Goal: Contribute content: Contribute content

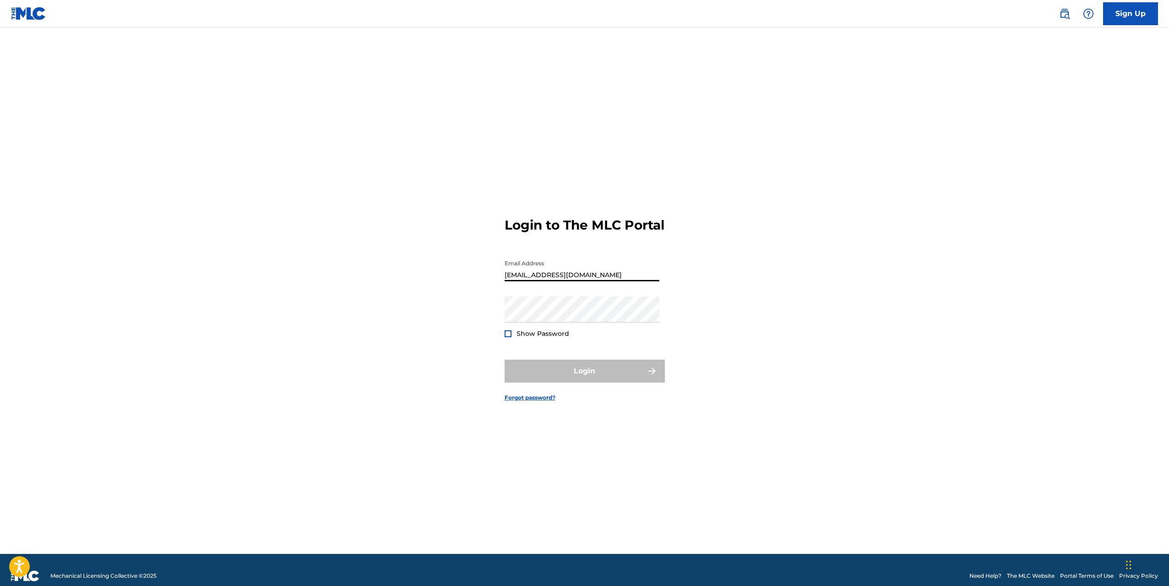
type input "[EMAIL_ADDRESS][DOMAIN_NAME]"
click at [506, 337] on div at bounding box center [508, 333] width 7 height 7
click at [595, 377] on button "Login" at bounding box center [585, 370] width 160 height 23
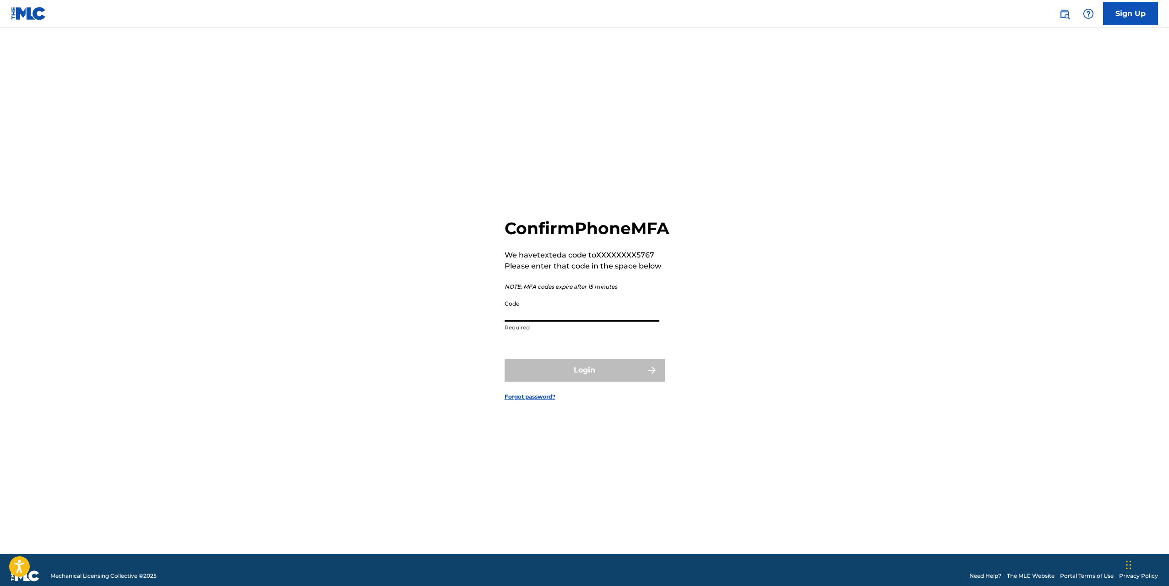
click at [547, 319] on input "Code" at bounding box center [582, 308] width 155 height 26
type input "864769"
click at [584, 381] on button "Login" at bounding box center [585, 370] width 160 height 23
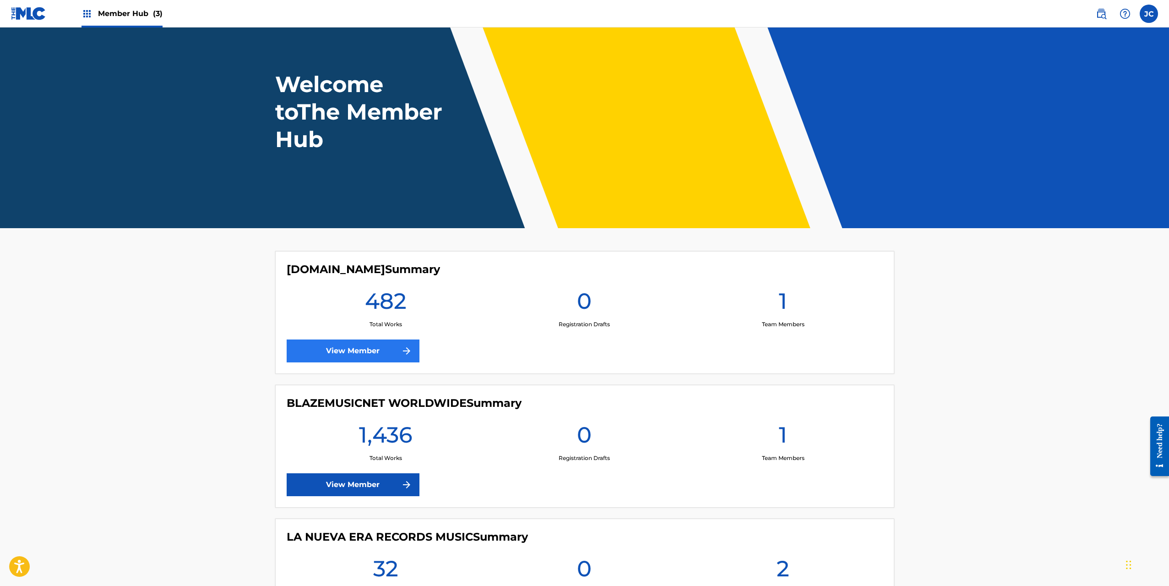
scroll to position [134, 0]
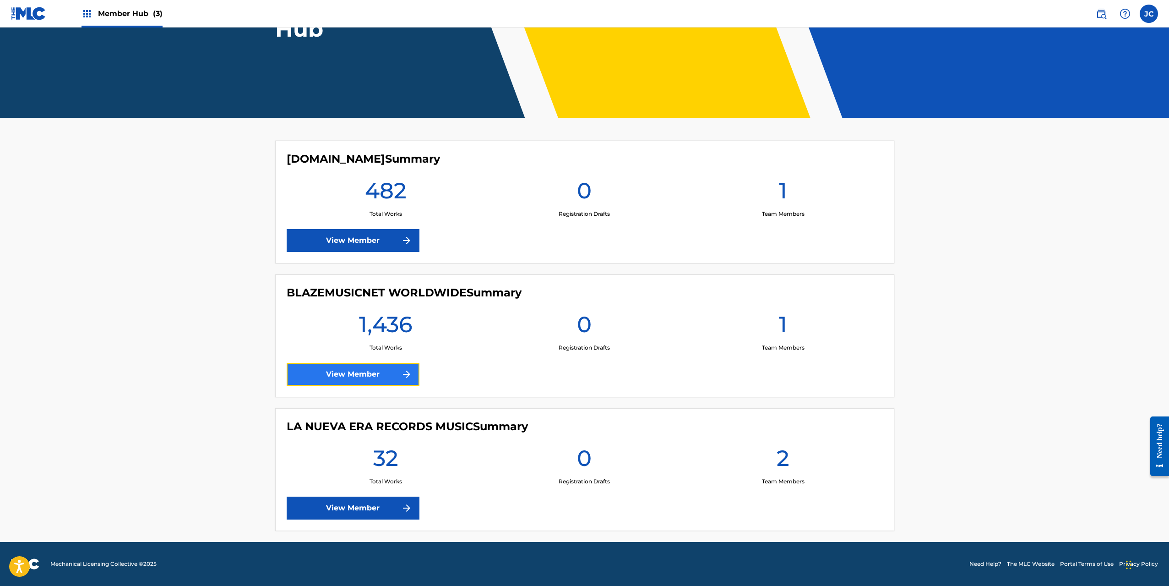
click at [376, 371] on link "View Member" at bounding box center [353, 374] width 133 height 23
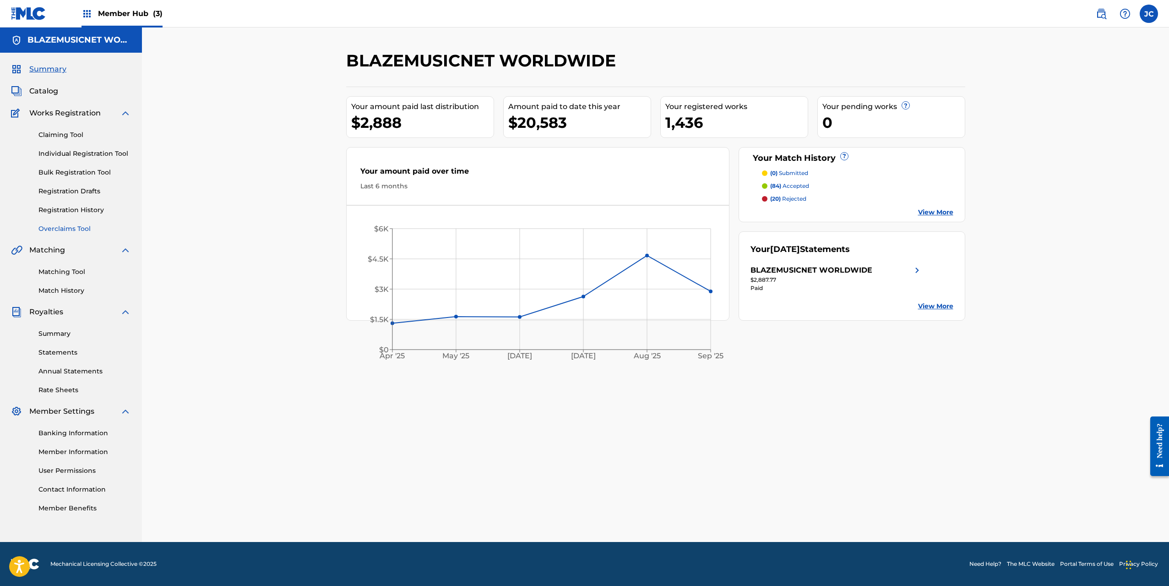
click at [68, 230] on link "Overclaims Tool" at bounding box center [84, 229] width 92 height 10
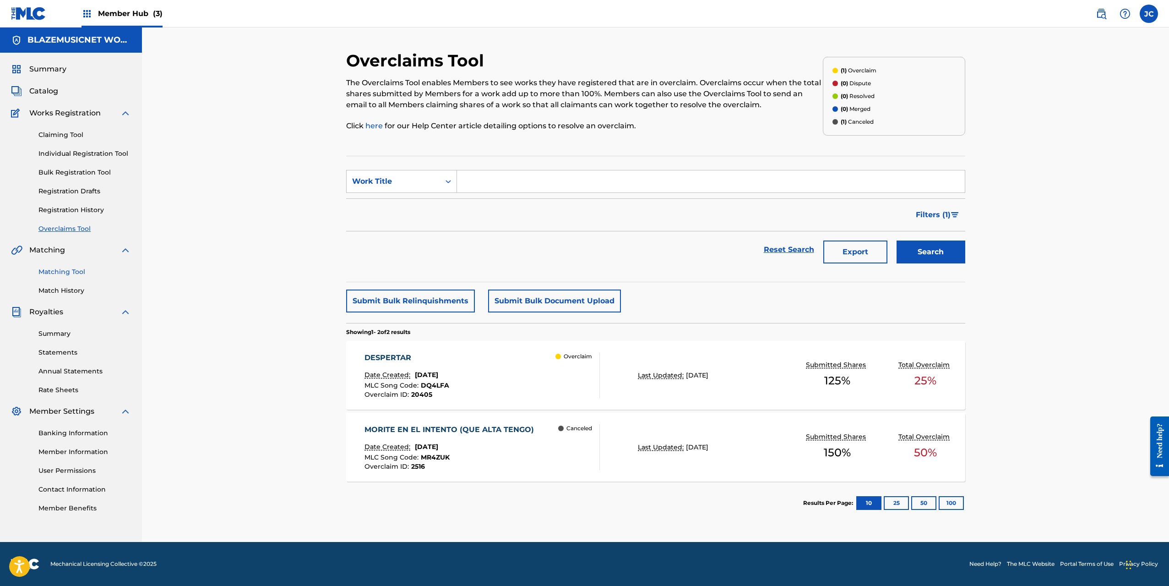
click at [65, 275] on link "Matching Tool" at bounding box center [84, 272] width 92 height 10
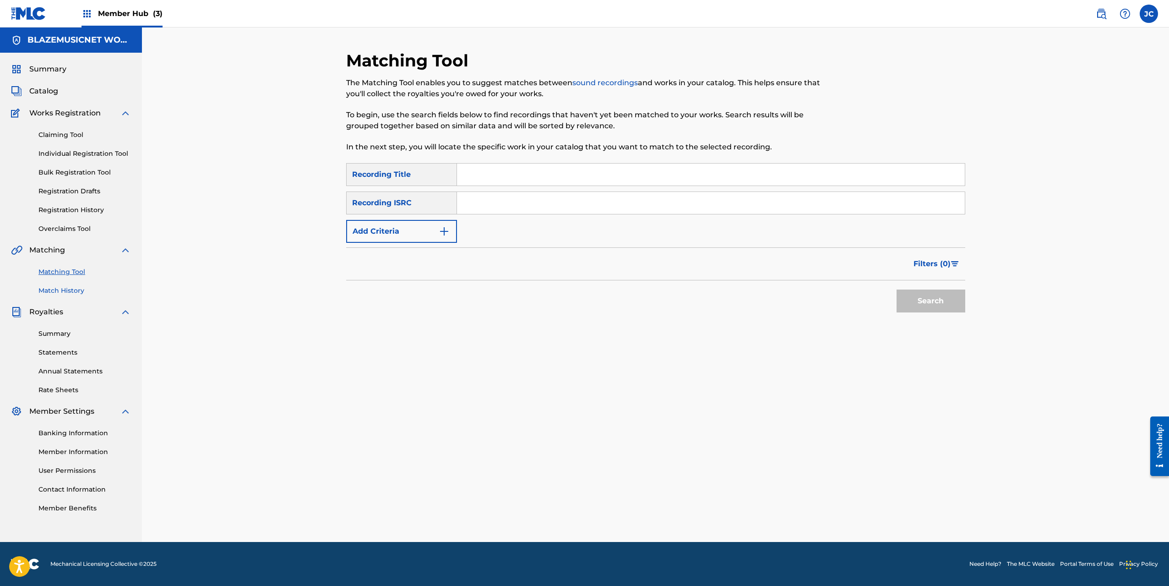
click at [56, 287] on link "Match History" at bounding box center [84, 291] width 92 height 10
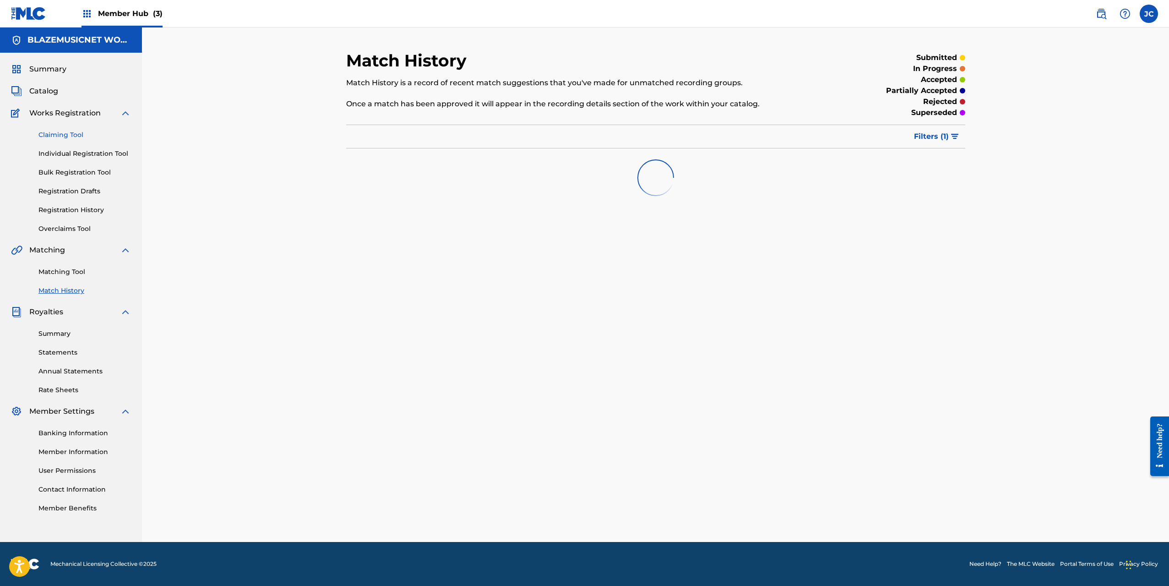
click at [66, 131] on link "Claiming Tool" at bounding box center [84, 135] width 92 height 10
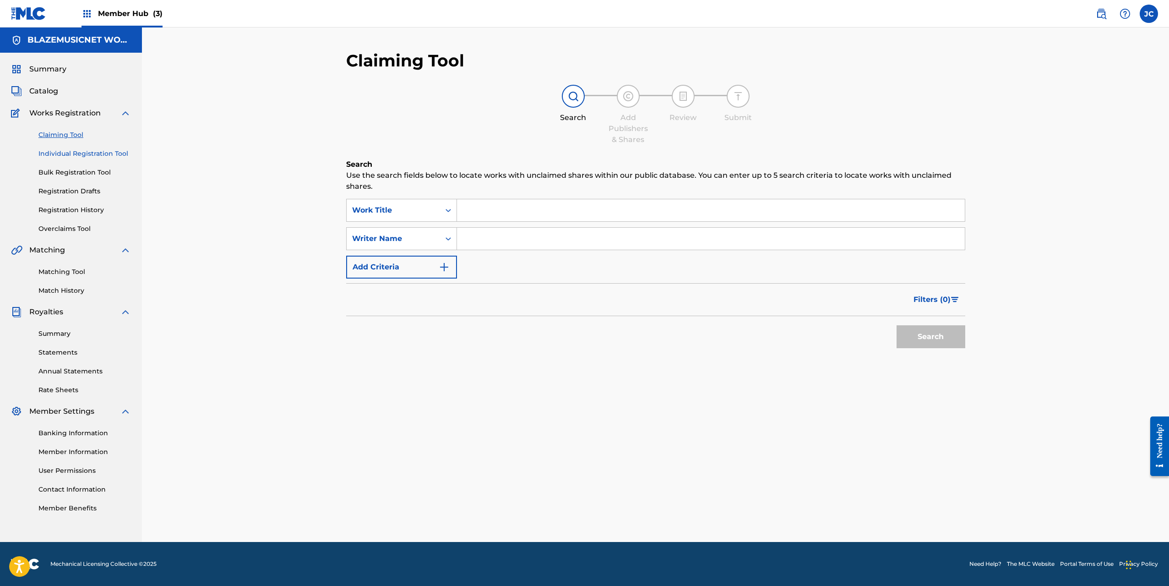
click at [66, 153] on link "Individual Registration Tool" at bounding box center [84, 154] width 92 height 10
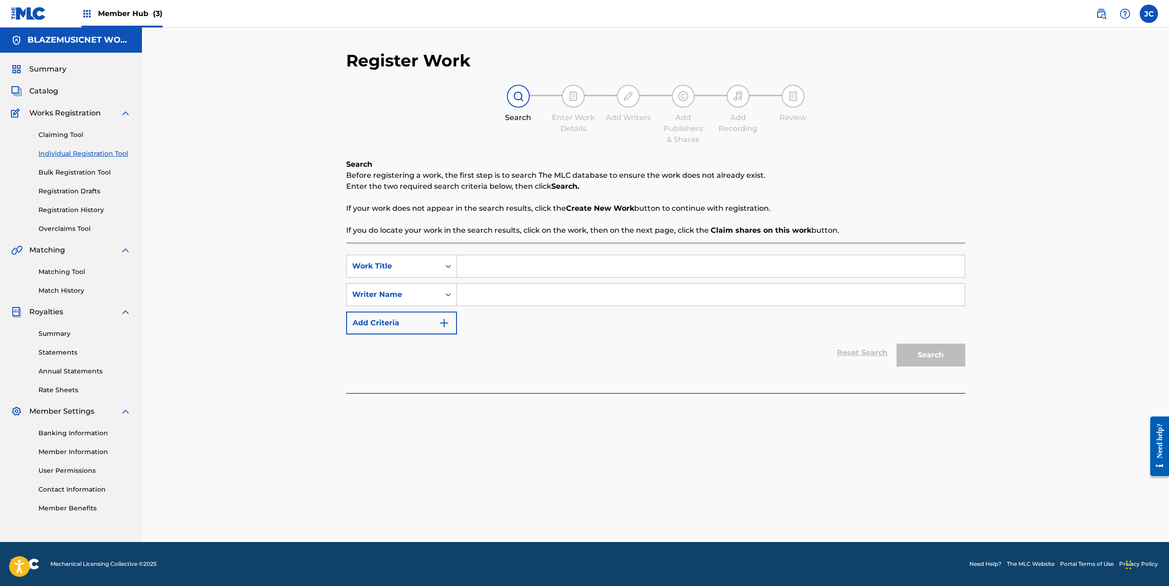
click at [484, 264] on input "Search Form" at bounding box center [711, 266] width 508 height 22
type input "K CHAPOTA"
click at [487, 296] on input "Search Form" at bounding box center [711, 294] width 508 height 22
click at [503, 297] on input "[PERSON_NAME]" at bounding box center [711, 294] width 508 height 22
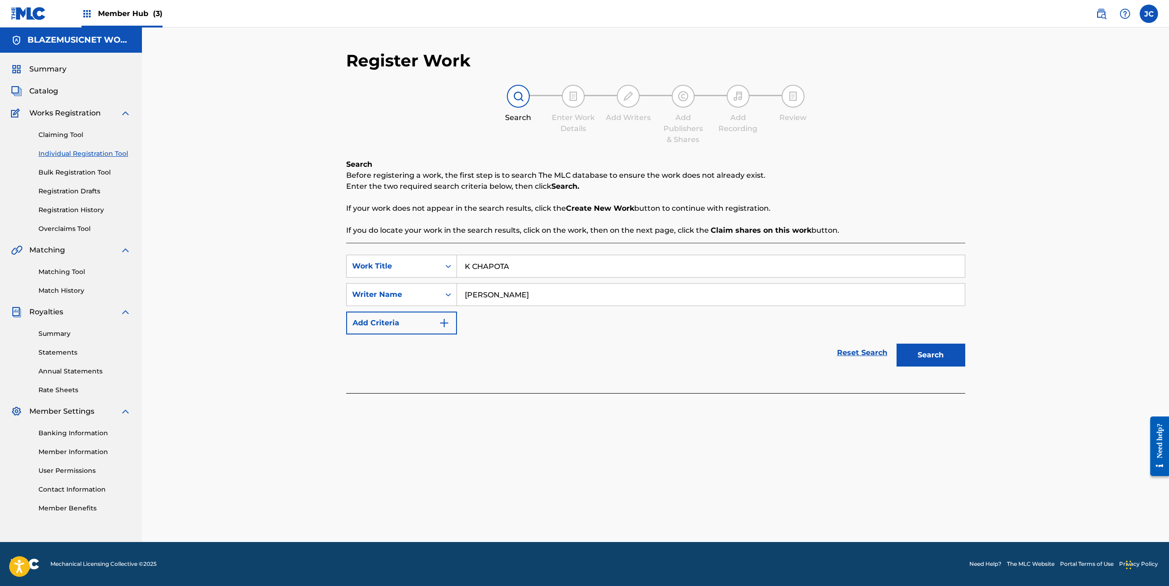
click at [503, 297] on input "[PERSON_NAME]" at bounding box center [711, 294] width 508 height 22
type input "[PERSON_NAME]"
click at [925, 354] on button "Search" at bounding box center [931, 354] width 69 height 23
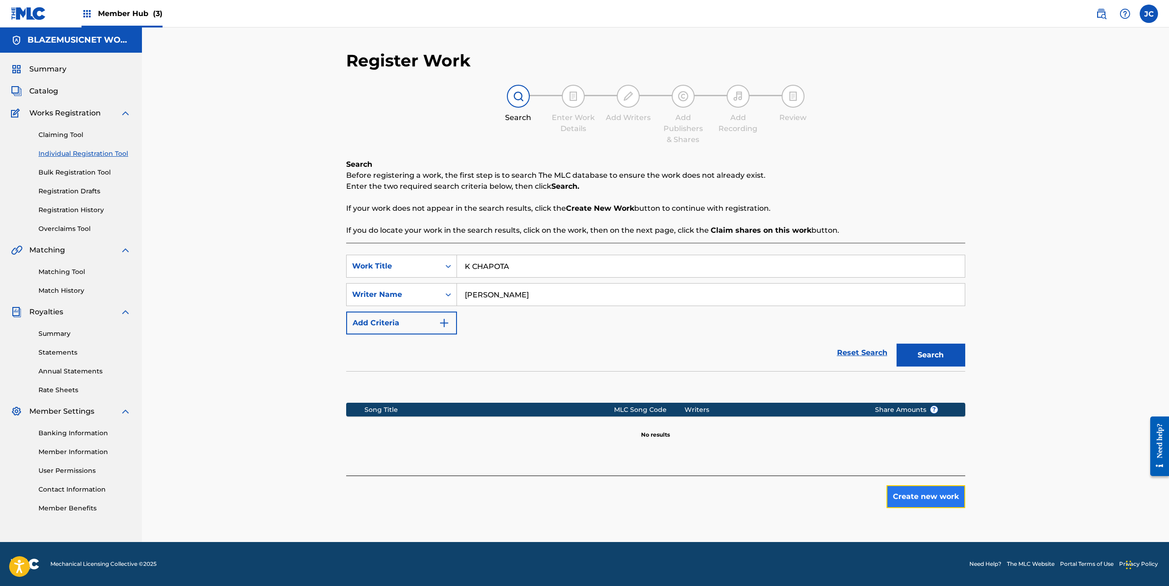
click at [939, 494] on button "Create new work" at bounding box center [926, 496] width 79 height 23
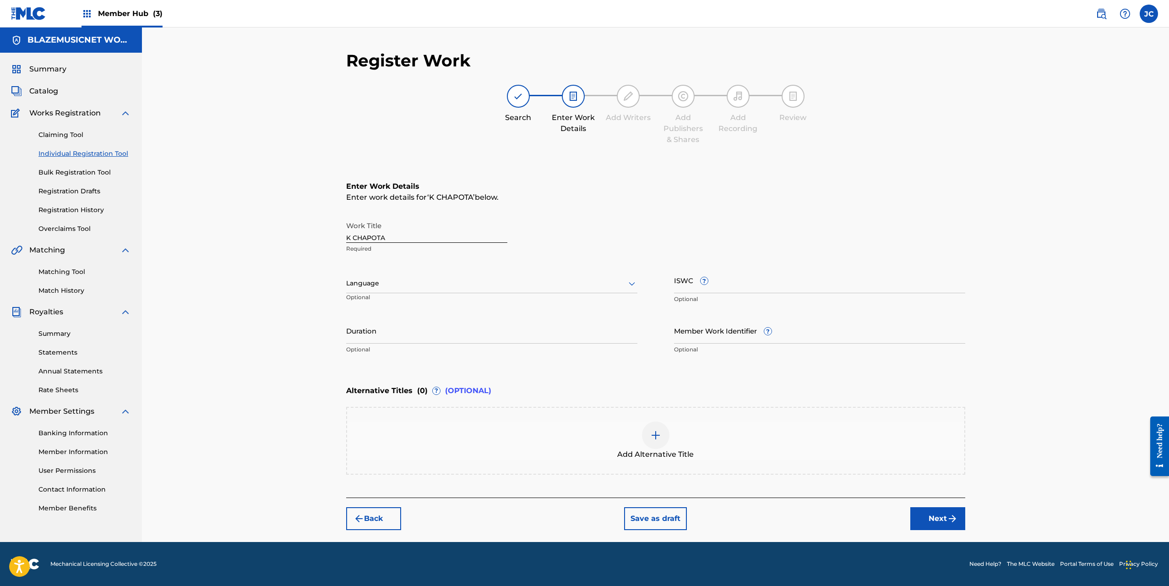
click at [391, 283] on div at bounding box center [491, 282] width 291 height 11
click at [379, 323] on div "Spanish" at bounding box center [492, 324] width 290 height 21
click at [357, 335] on input "Duration" at bounding box center [491, 330] width 291 height 26
type input "01:59"
click at [311, 343] on div "Register Work Search Enter Work Details Add Writers Add Publishers & Shares Add…" at bounding box center [655, 284] width 1027 height 514
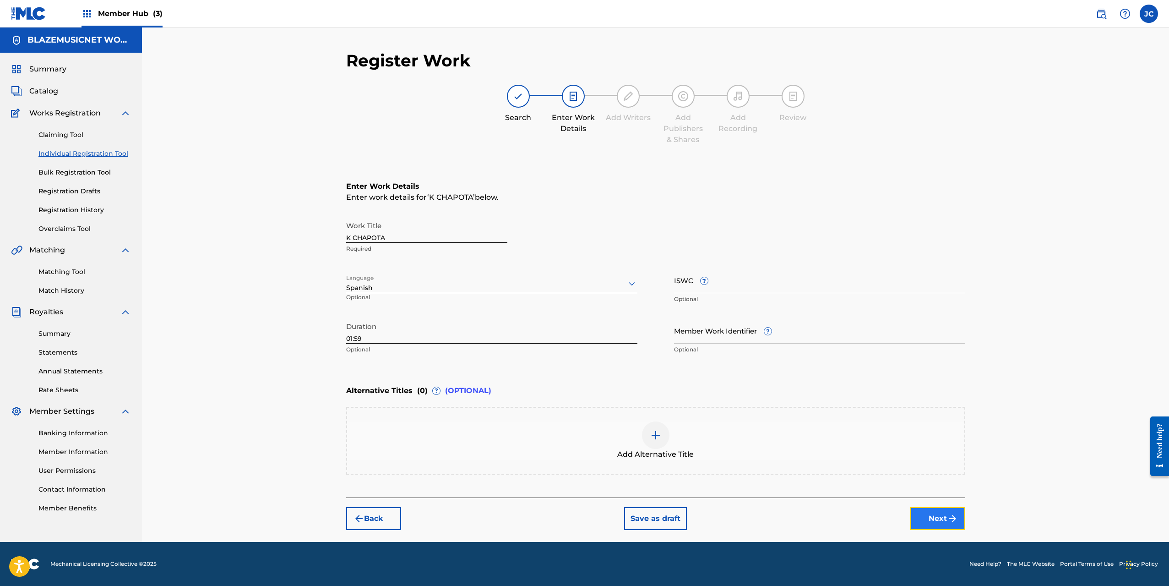
click at [929, 515] on button "Next" at bounding box center [937, 518] width 55 height 23
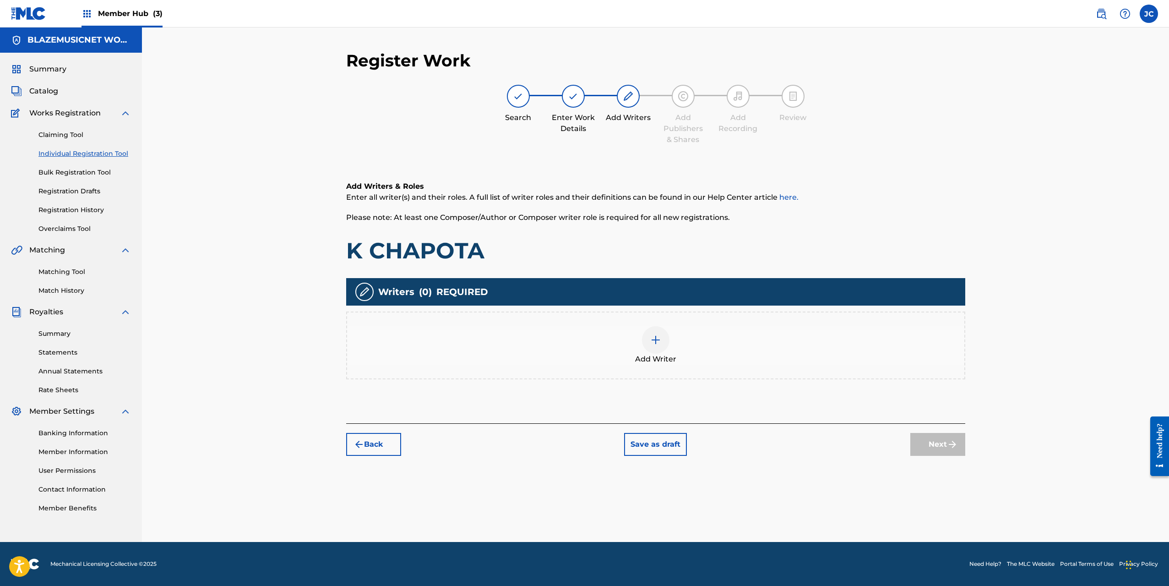
click at [659, 348] on div at bounding box center [655, 339] width 27 height 27
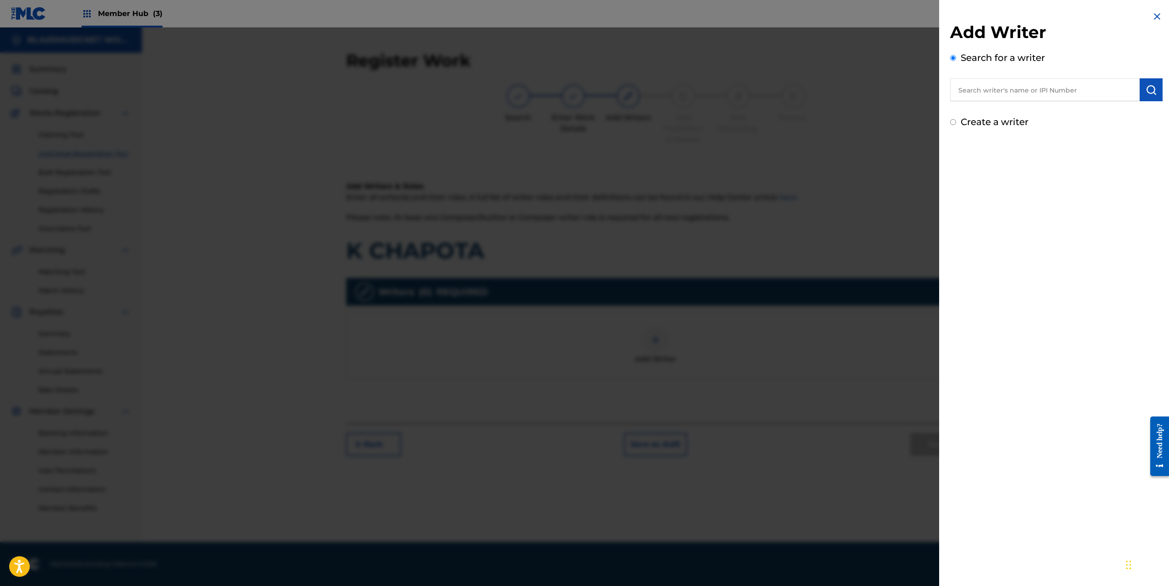
click at [985, 86] on input "text" at bounding box center [1045, 89] width 190 height 23
paste input "[PERSON_NAME]"
type input "[PERSON_NAME]"
click at [1149, 95] on button "submit" at bounding box center [1151, 89] width 23 height 23
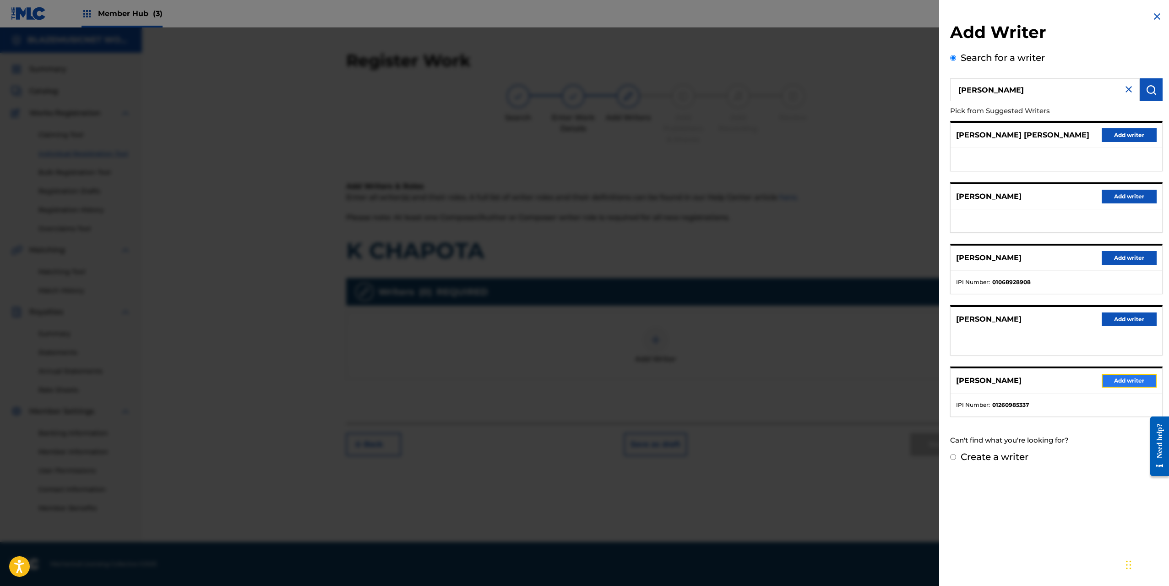
click at [1118, 380] on button "Add writer" at bounding box center [1129, 381] width 55 height 14
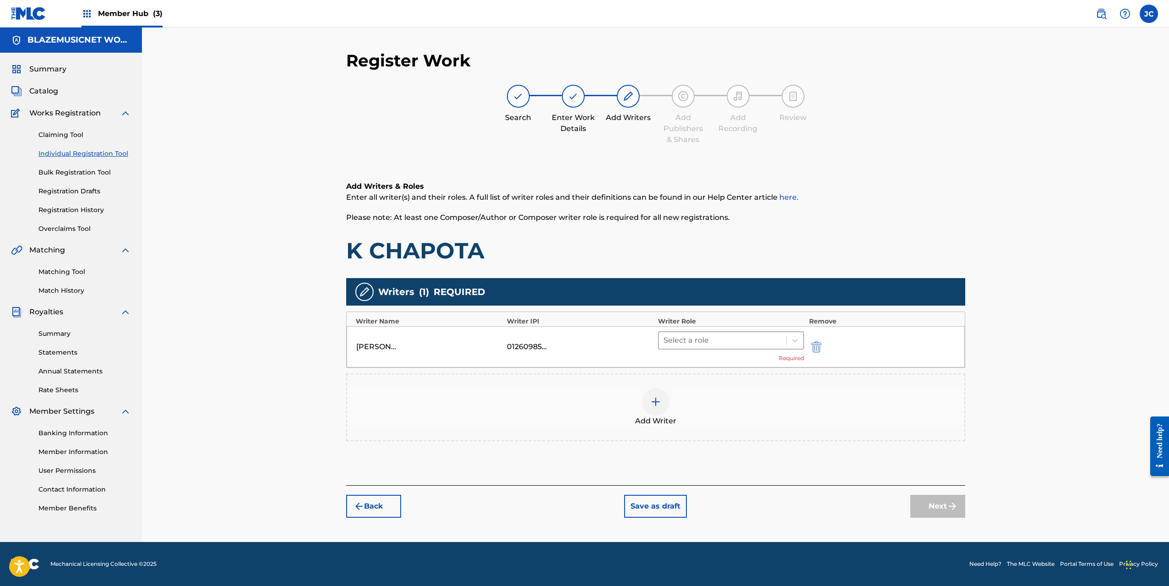
click at [716, 341] on div at bounding box center [723, 340] width 119 height 13
click at [709, 364] on div "Composer/Author" at bounding box center [731, 364] width 147 height 18
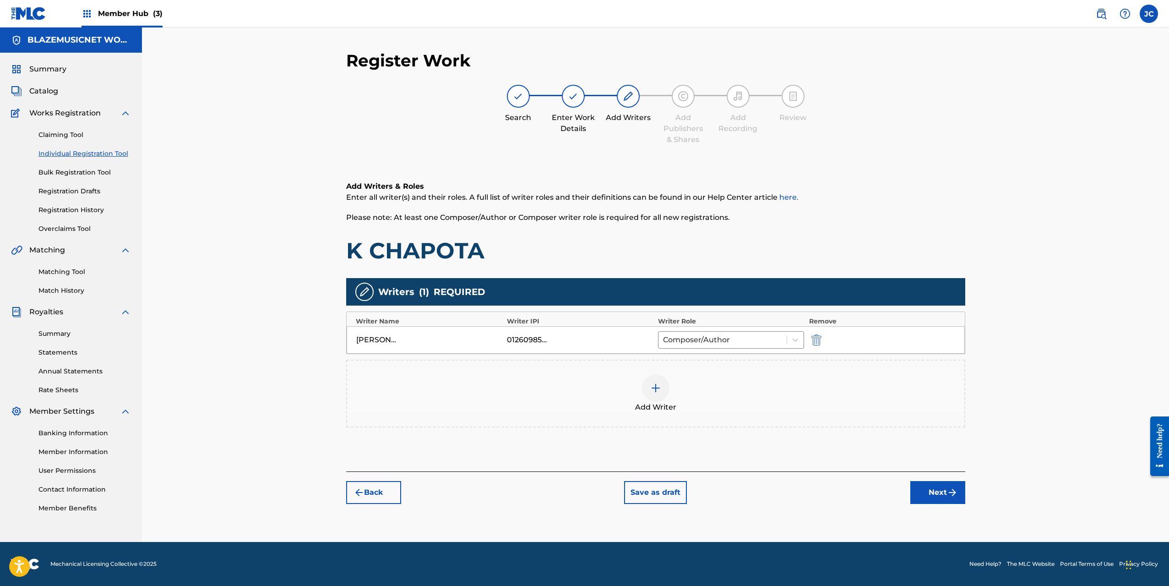
click at [655, 390] on img at bounding box center [655, 387] width 11 height 11
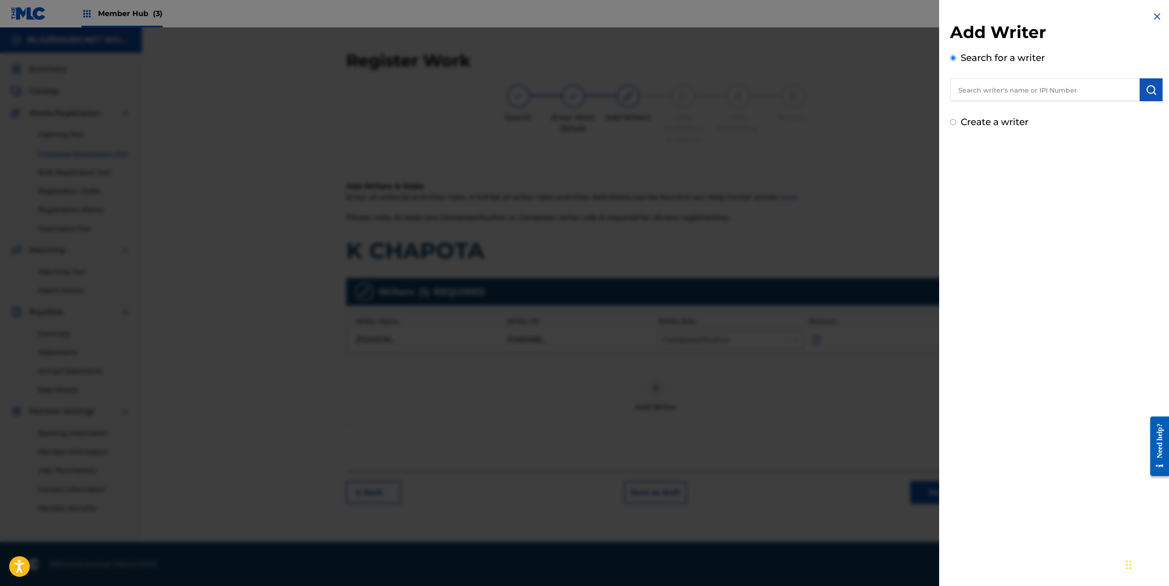
click at [1000, 83] on input "text" at bounding box center [1045, 89] width 190 height 23
type input "01077931140"
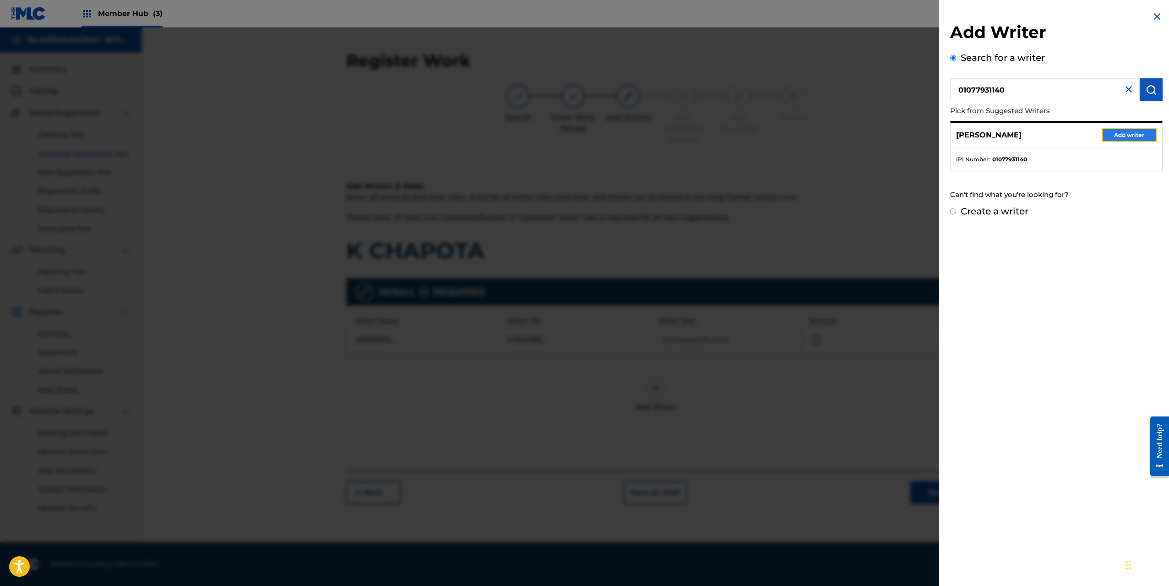
click at [1114, 134] on button "Add writer" at bounding box center [1129, 135] width 55 height 14
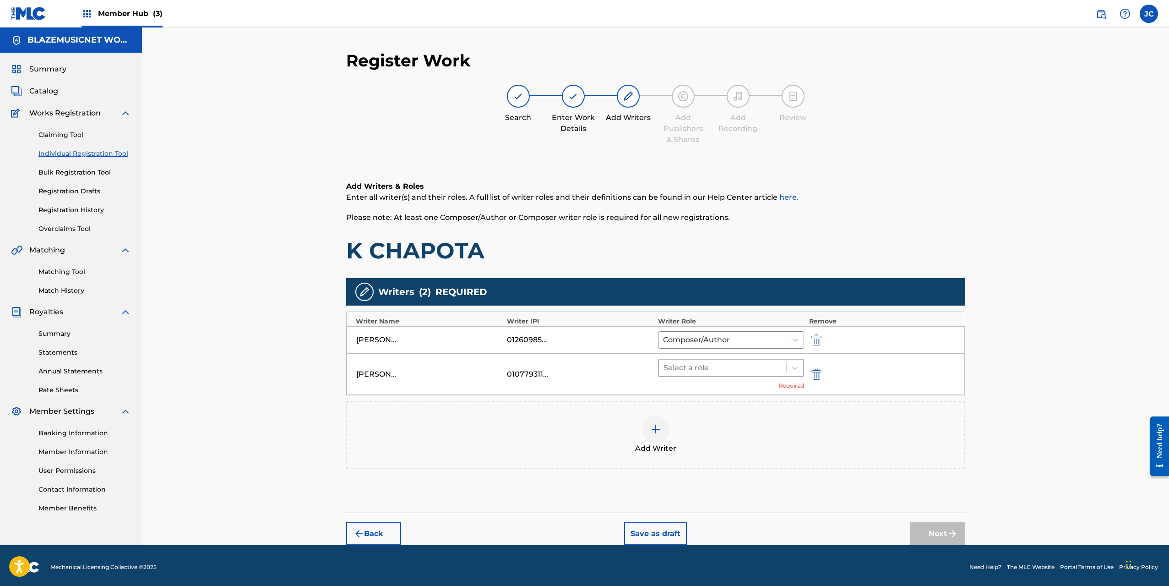
click at [714, 365] on div at bounding box center [723, 367] width 119 height 13
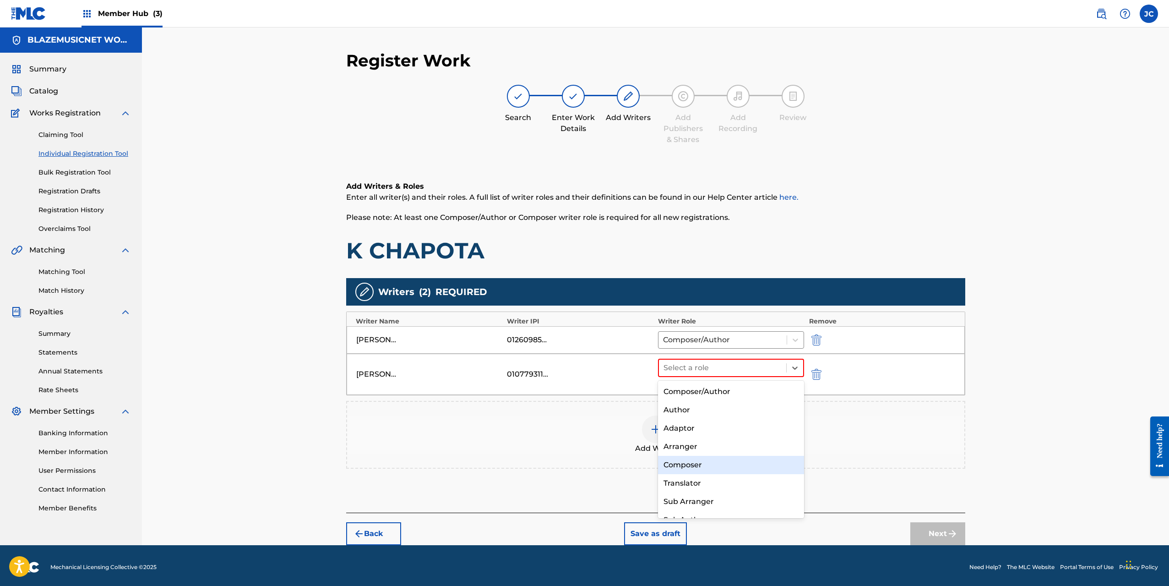
click at [691, 462] on div "Composer" at bounding box center [731, 465] width 147 height 18
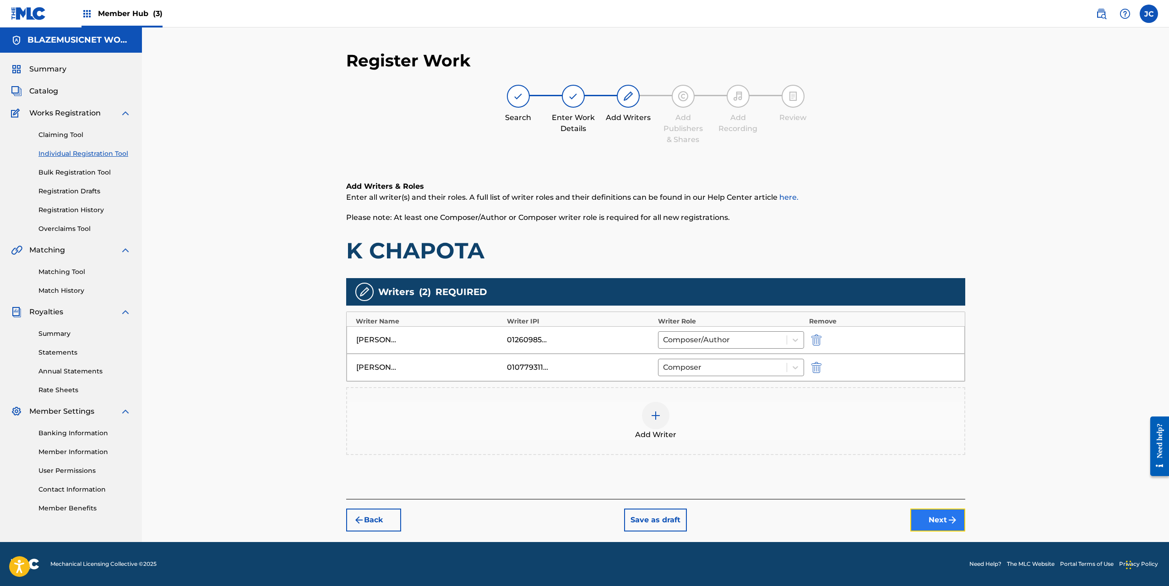
click at [936, 525] on button "Next" at bounding box center [937, 519] width 55 height 23
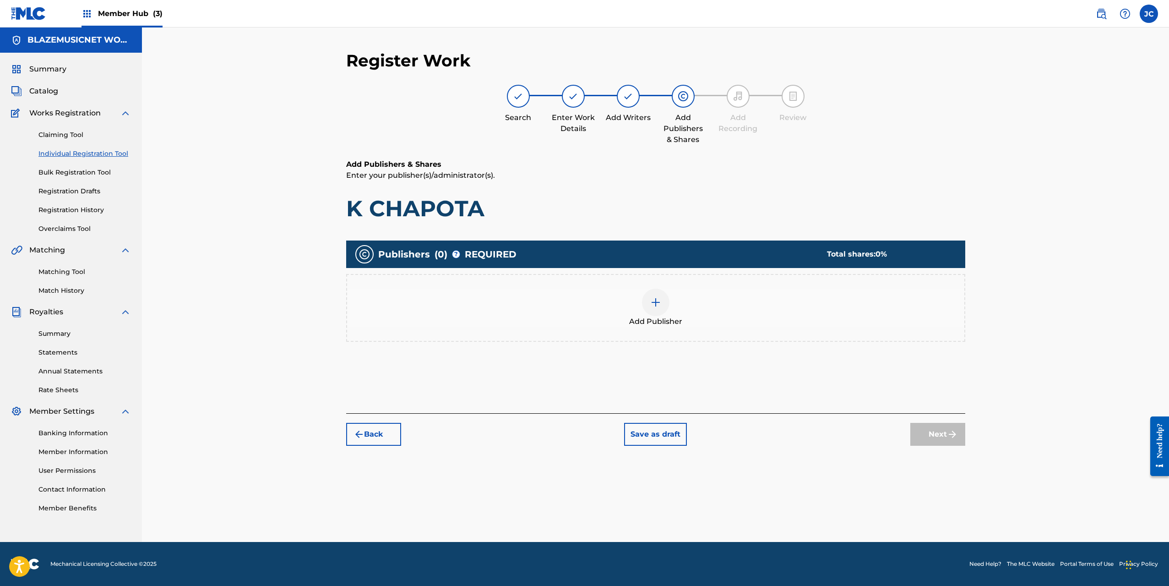
click at [654, 311] on div at bounding box center [655, 301] width 27 height 27
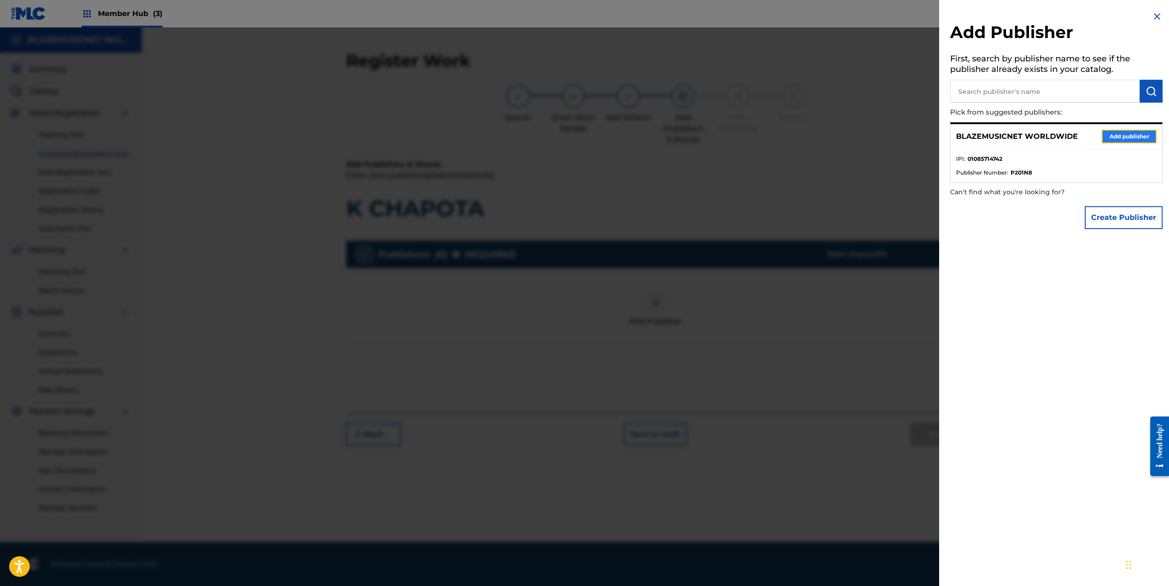
click at [1137, 138] on button "Add publisher" at bounding box center [1129, 137] width 55 height 14
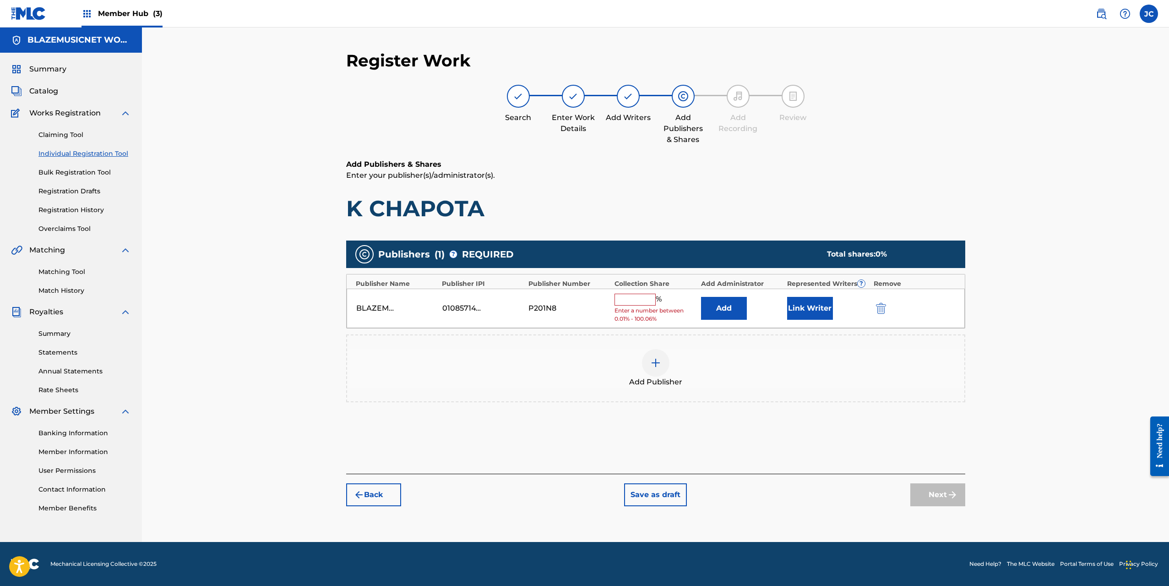
click at [641, 304] on input "text" at bounding box center [635, 300] width 41 height 12
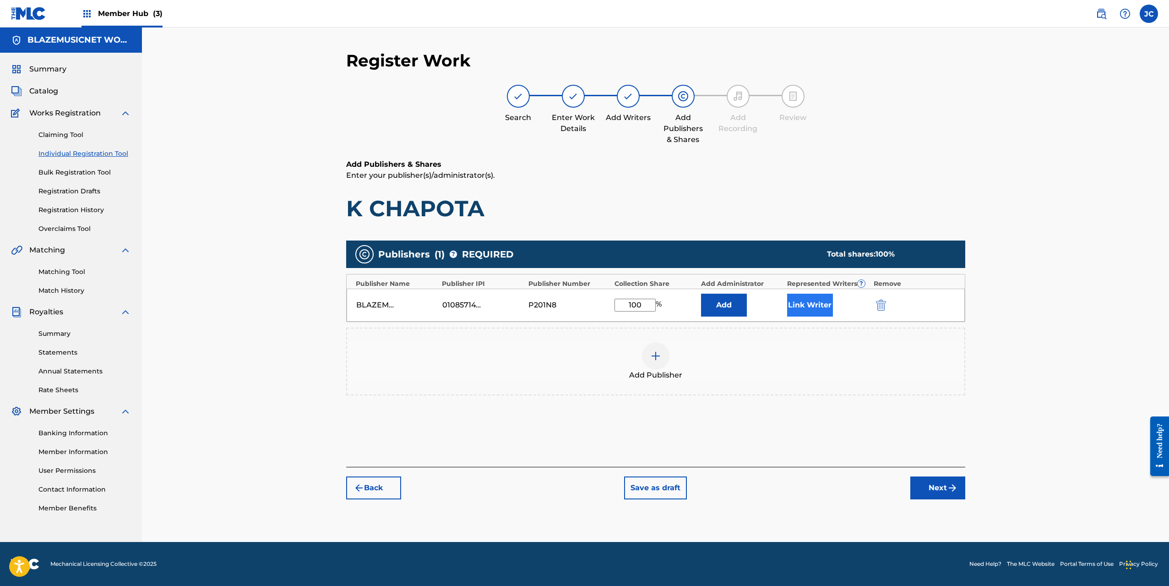
type input "100"
click at [823, 299] on button "Link Writer" at bounding box center [810, 305] width 46 height 23
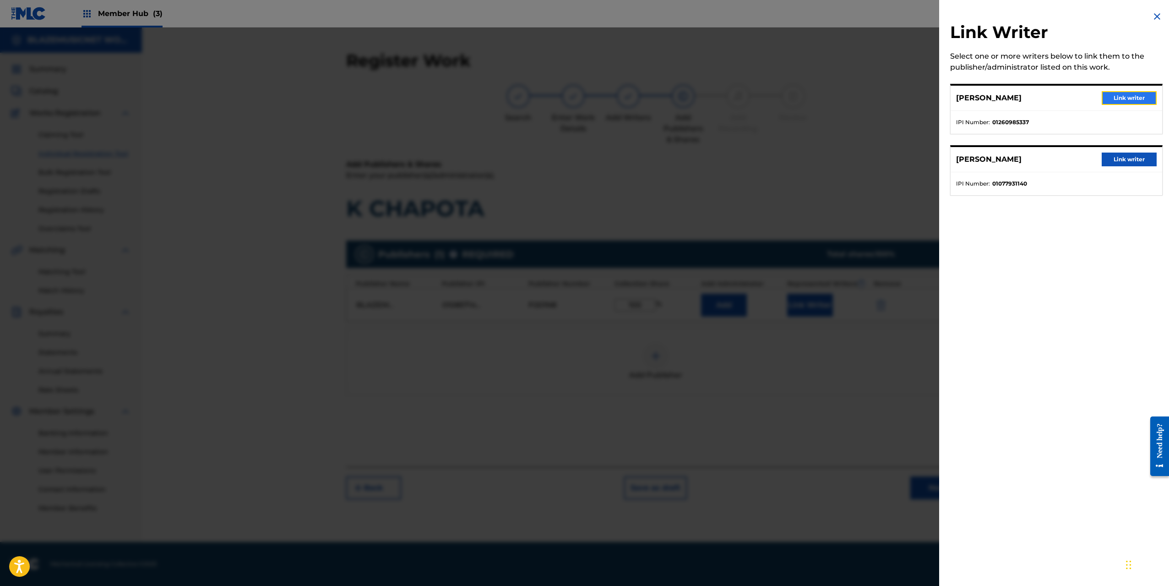
click at [1119, 103] on button "Link writer" at bounding box center [1129, 98] width 55 height 14
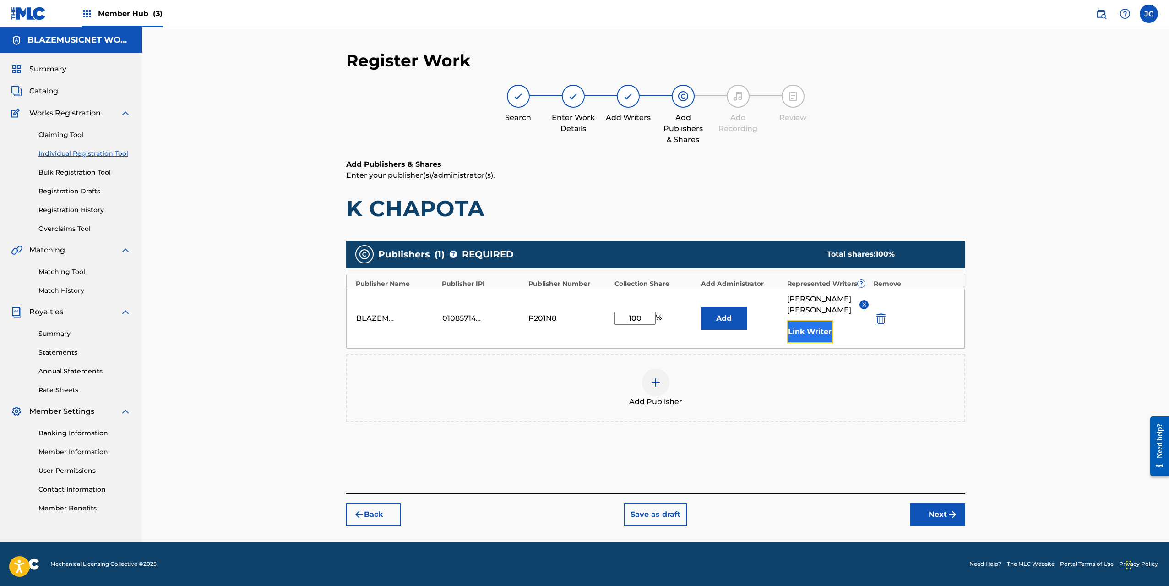
click at [813, 342] on button "Link Writer" at bounding box center [810, 331] width 46 height 23
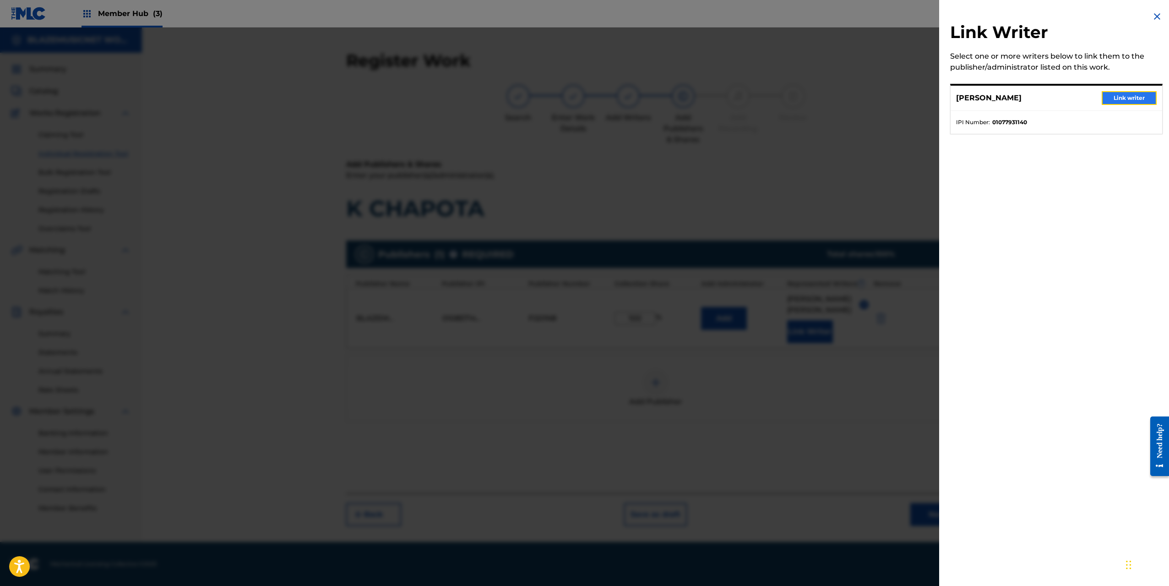
click at [1113, 99] on button "Link writer" at bounding box center [1129, 98] width 55 height 14
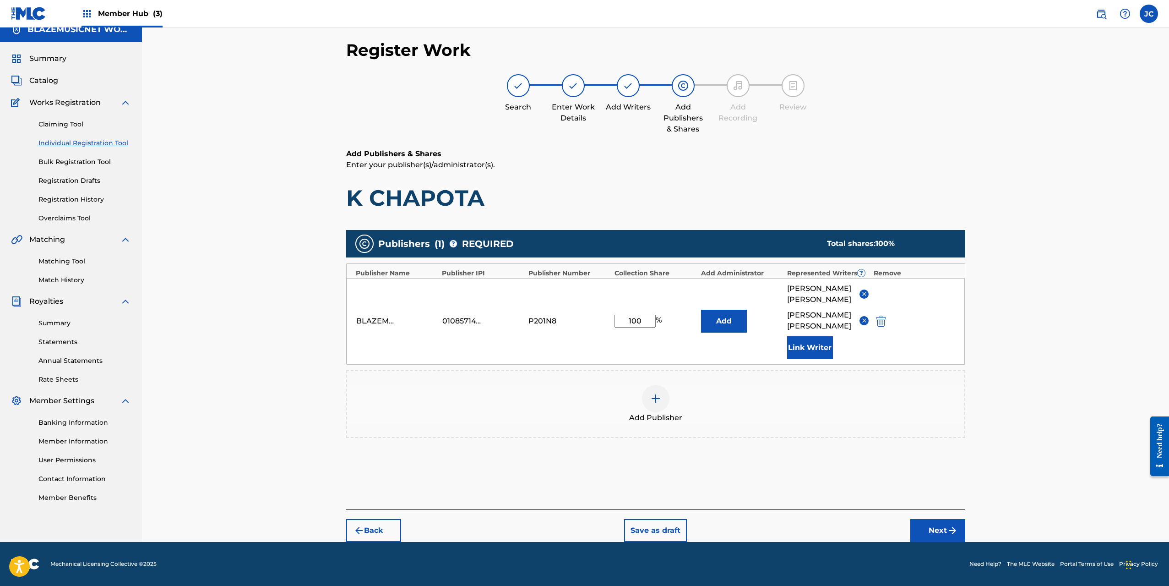
scroll to position [22, 0]
click at [933, 528] on button "Next" at bounding box center [937, 530] width 55 height 23
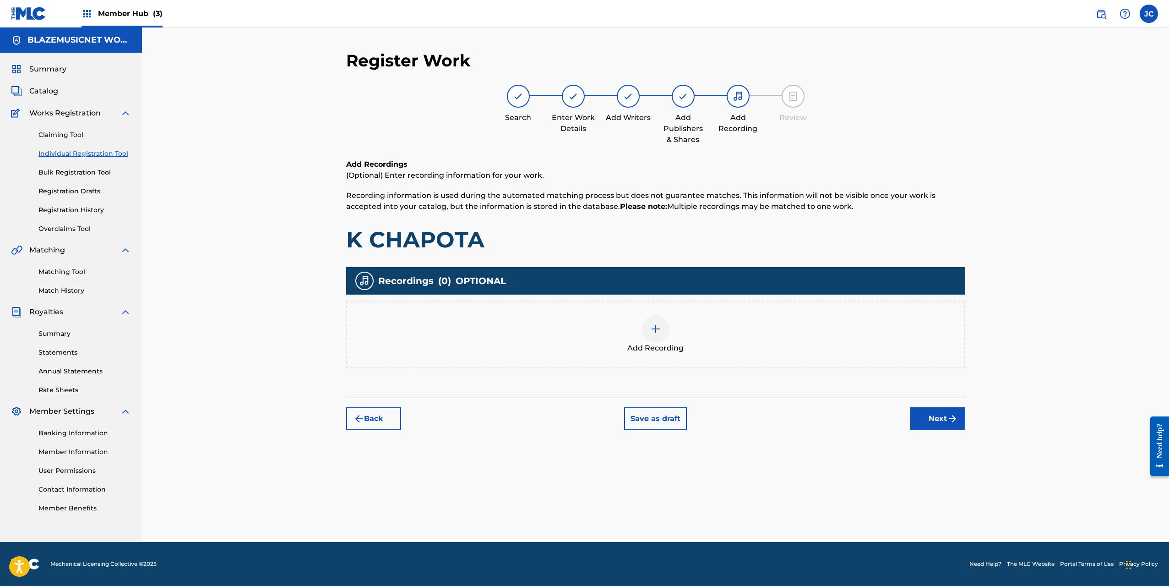
click at [648, 332] on div at bounding box center [655, 328] width 27 height 27
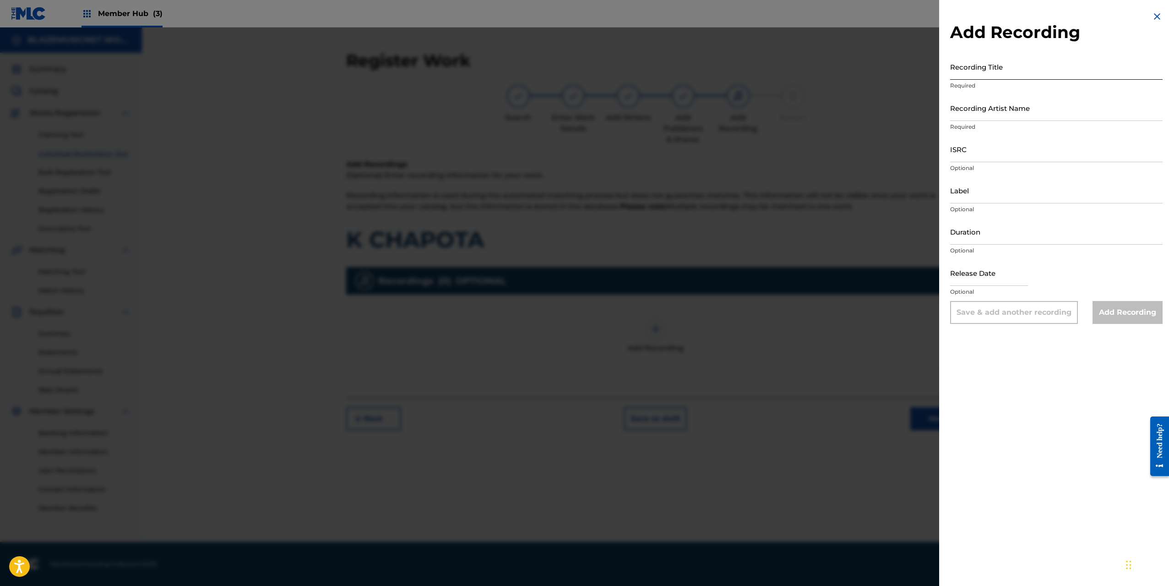
click at [962, 72] on input "Recording Title" at bounding box center [1056, 67] width 212 height 26
type input "K CHAPOTA"
click at [966, 115] on input "Recording Artist Name" at bounding box center [1056, 108] width 212 height 26
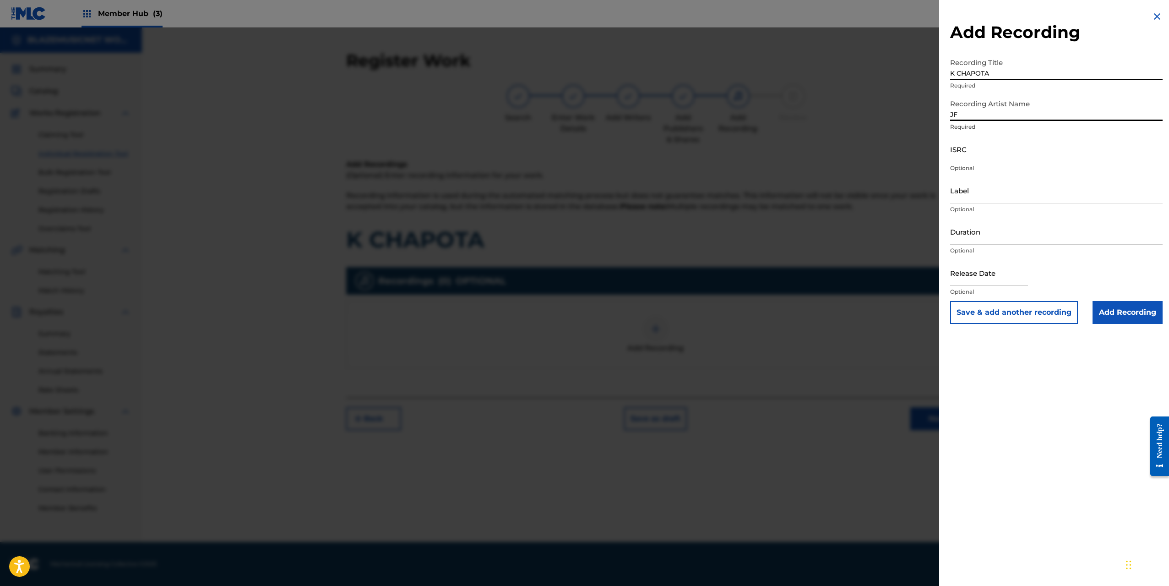
type input "JF EL CARAMELO"
click at [970, 154] on input "ISRC" at bounding box center [1056, 149] width 212 height 26
paste input "QZS7J2559861"
type input "QZS7J2559861"
click at [978, 193] on input "Label" at bounding box center [1056, 190] width 212 height 26
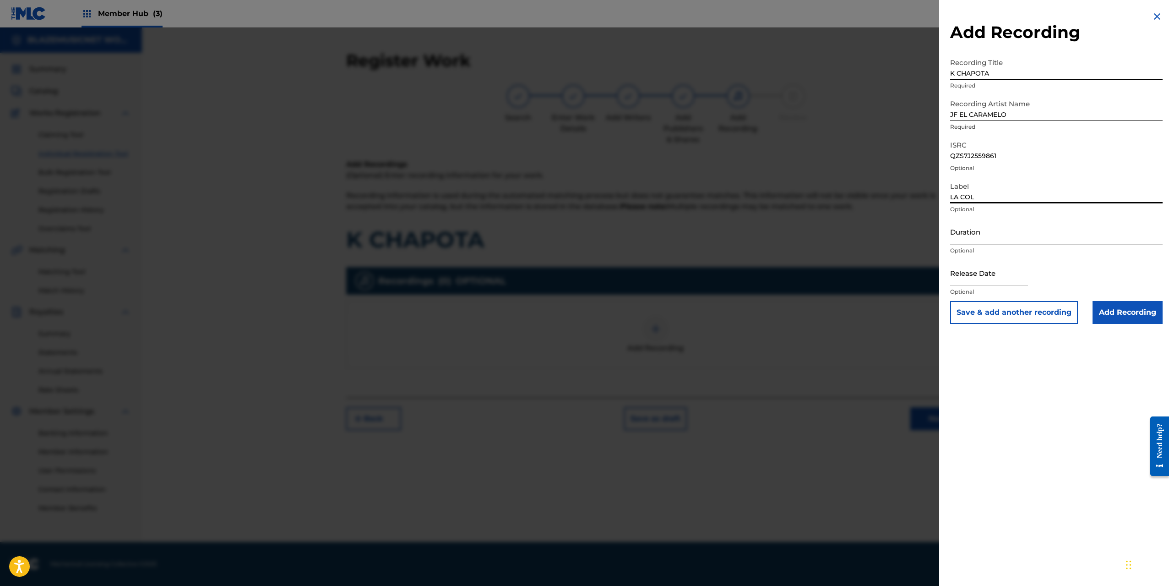
type input "LA COLMENA MUSIC"
click at [963, 238] on input "Duration" at bounding box center [1056, 231] width 212 height 26
type input "01:59"
click at [971, 278] on input "text" at bounding box center [989, 273] width 78 height 26
select select "8"
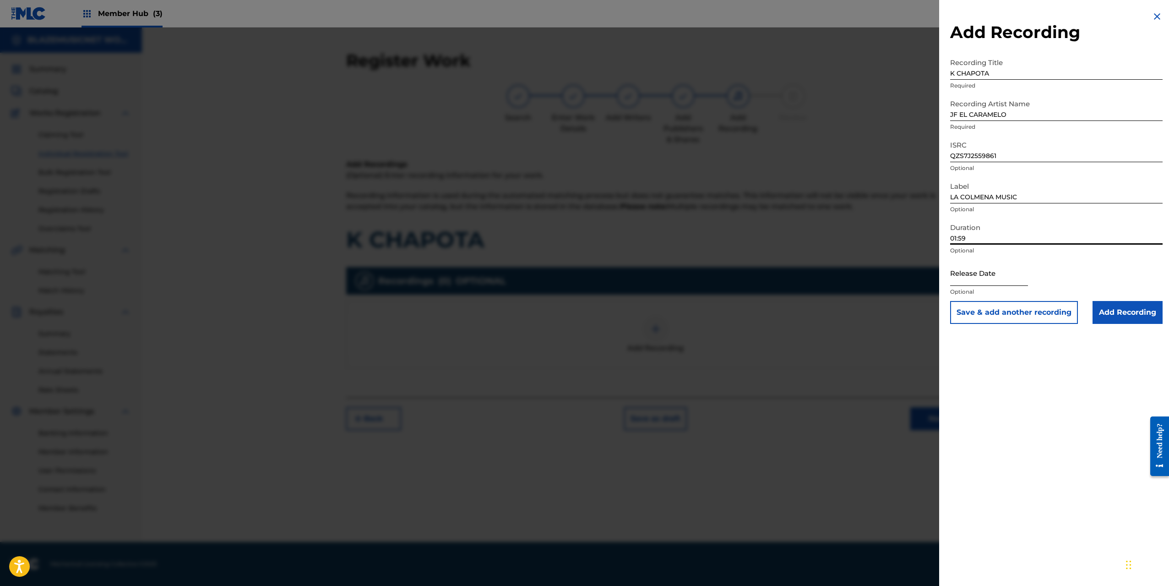
select select "2025"
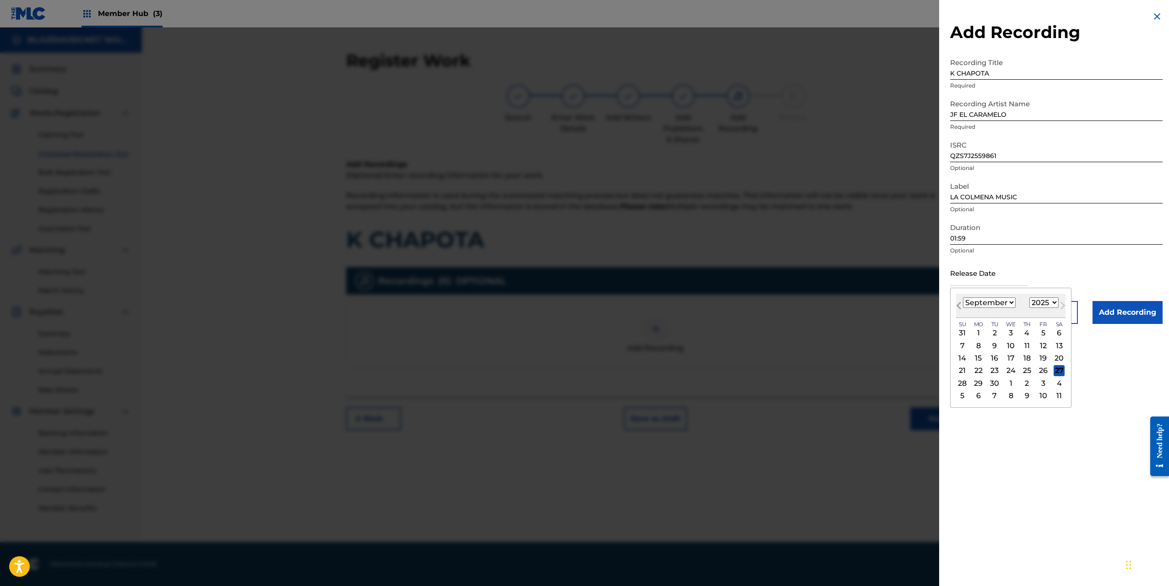
click at [960, 305] on span "Previous Month" at bounding box center [960, 307] width 0 height 14
select select "7"
click at [992, 345] on div "5" at bounding box center [994, 345] width 11 height 11
type input "[DATE]"
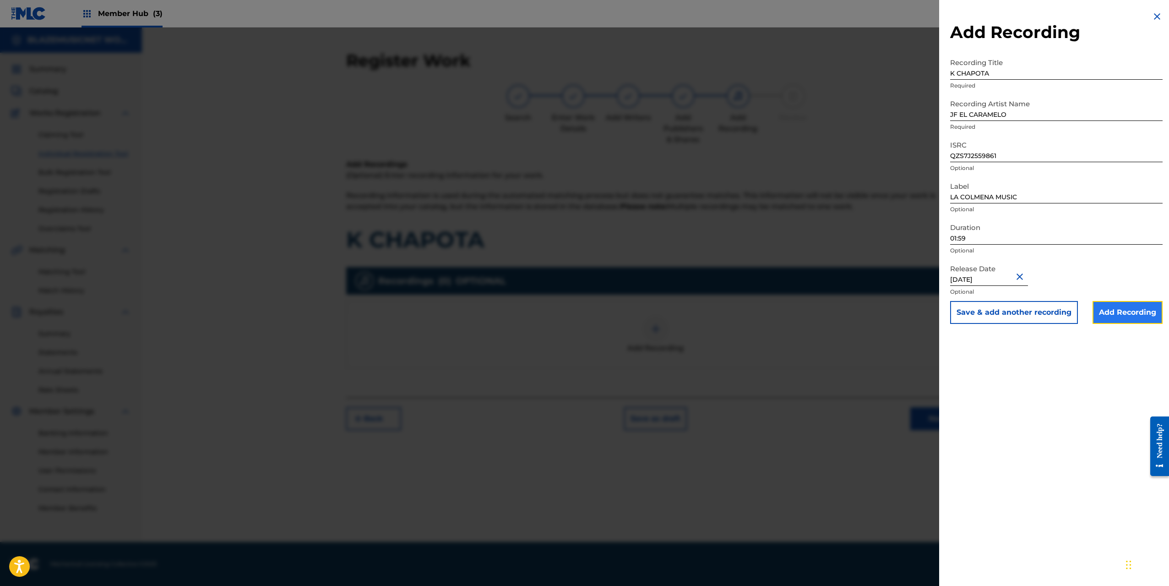
click at [1107, 317] on input "Add Recording" at bounding box center [1128, 312] width 70 height 23
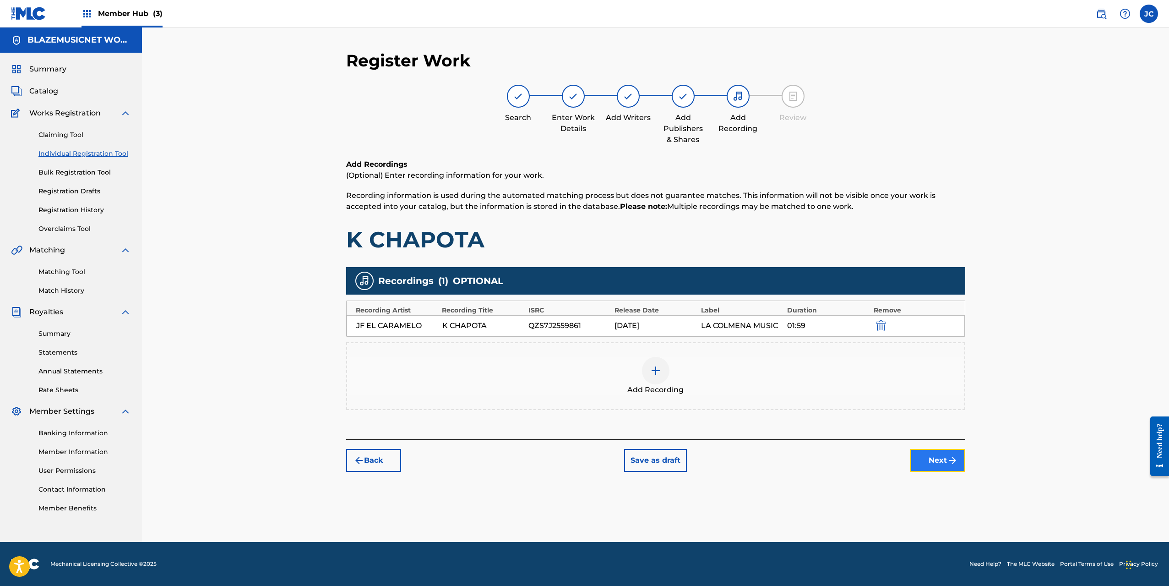
click at [936, 457] on button "Next" at bounding box center [937, 460] width 55 height 23
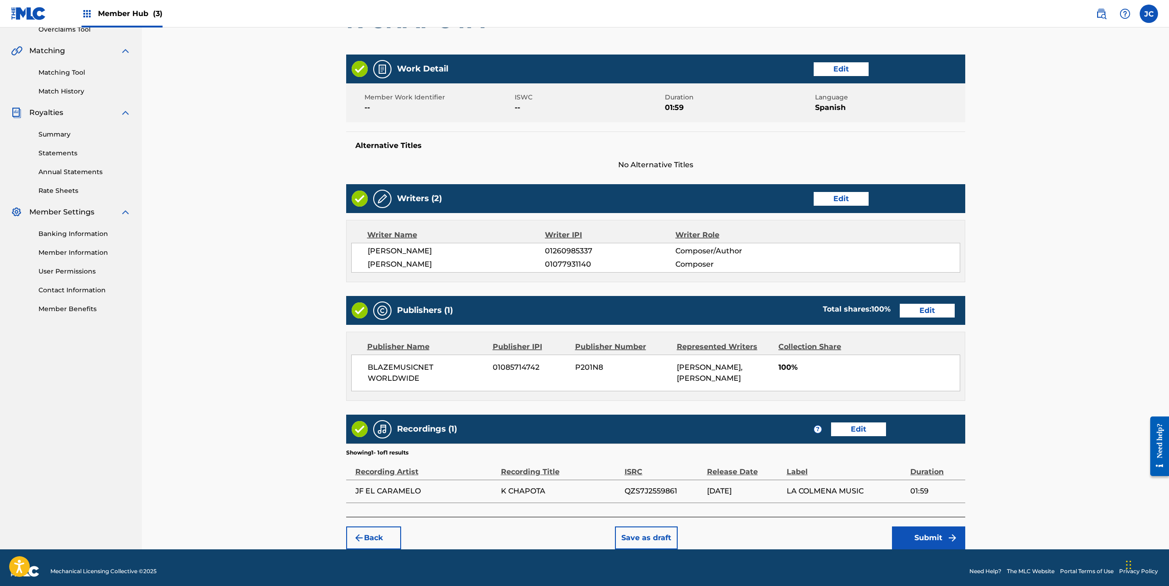
scroll to position [218, 0]
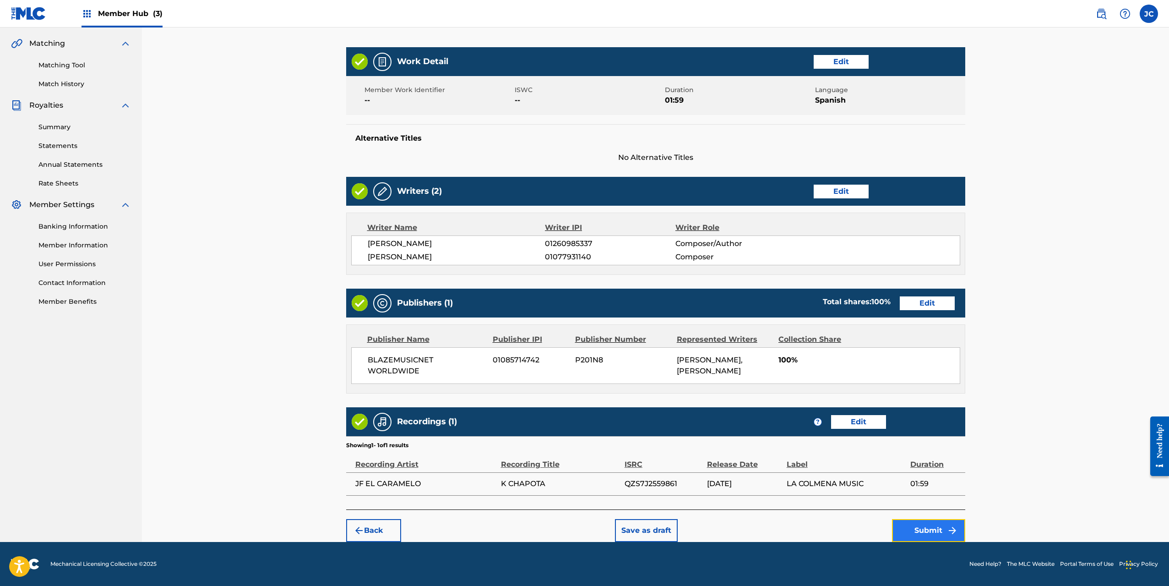
click at [928, 533] on button "Submit" at bounding box center [928, 530] width 73 height 23
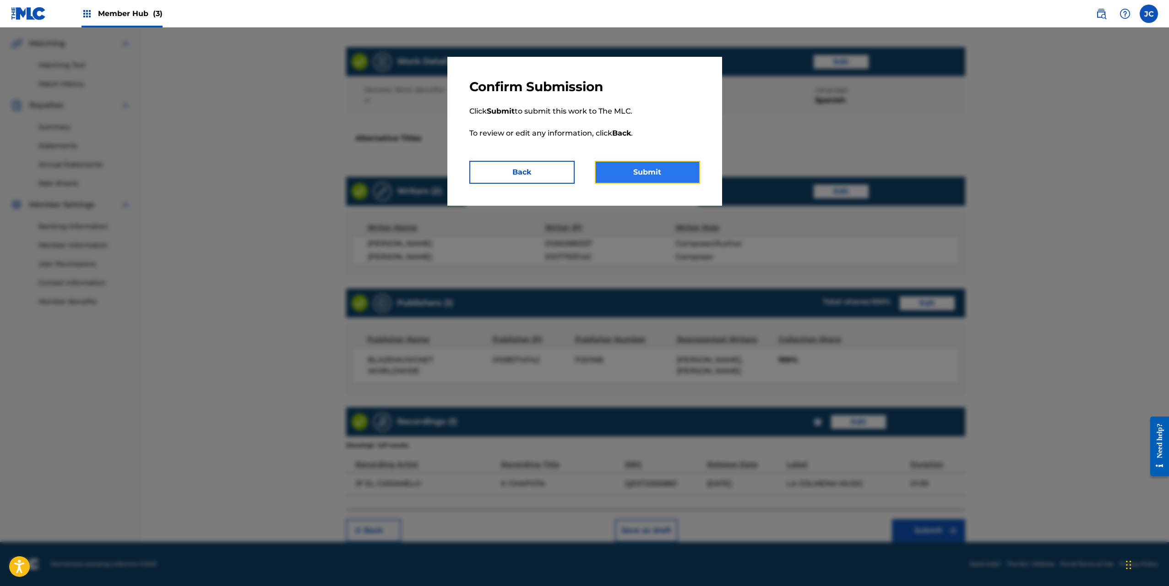
click at [671, 175] on button "Submit" at bounding box center [647, 172] width 105 height 23
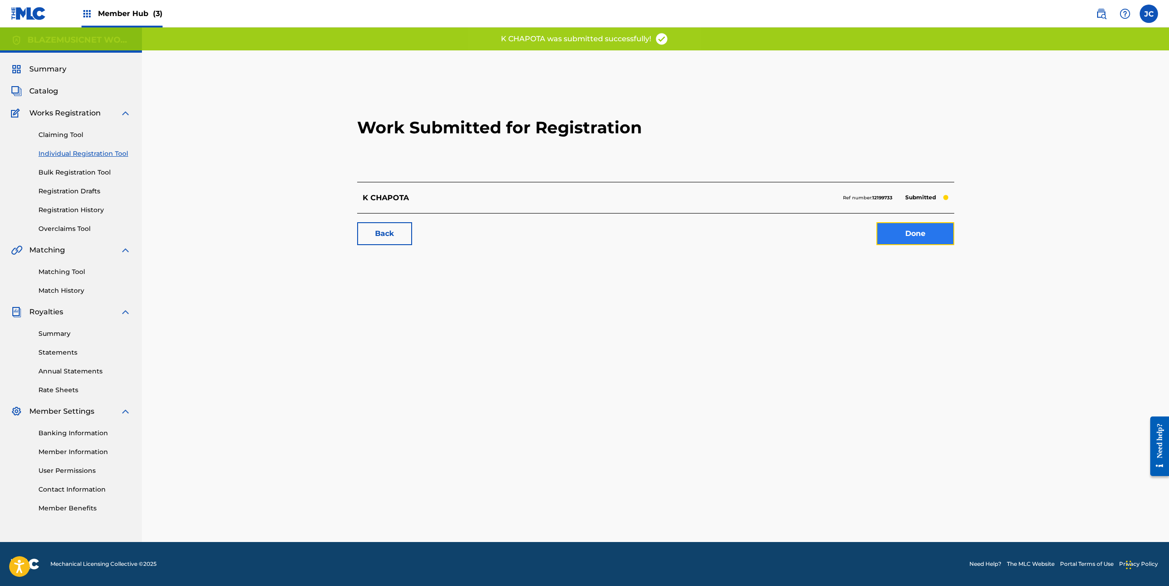
click at [912, 232] on link "Done" at bounding box center [915, 233] width 78 height 23
